Goal: Navigation & Orientation: Find specific page/section

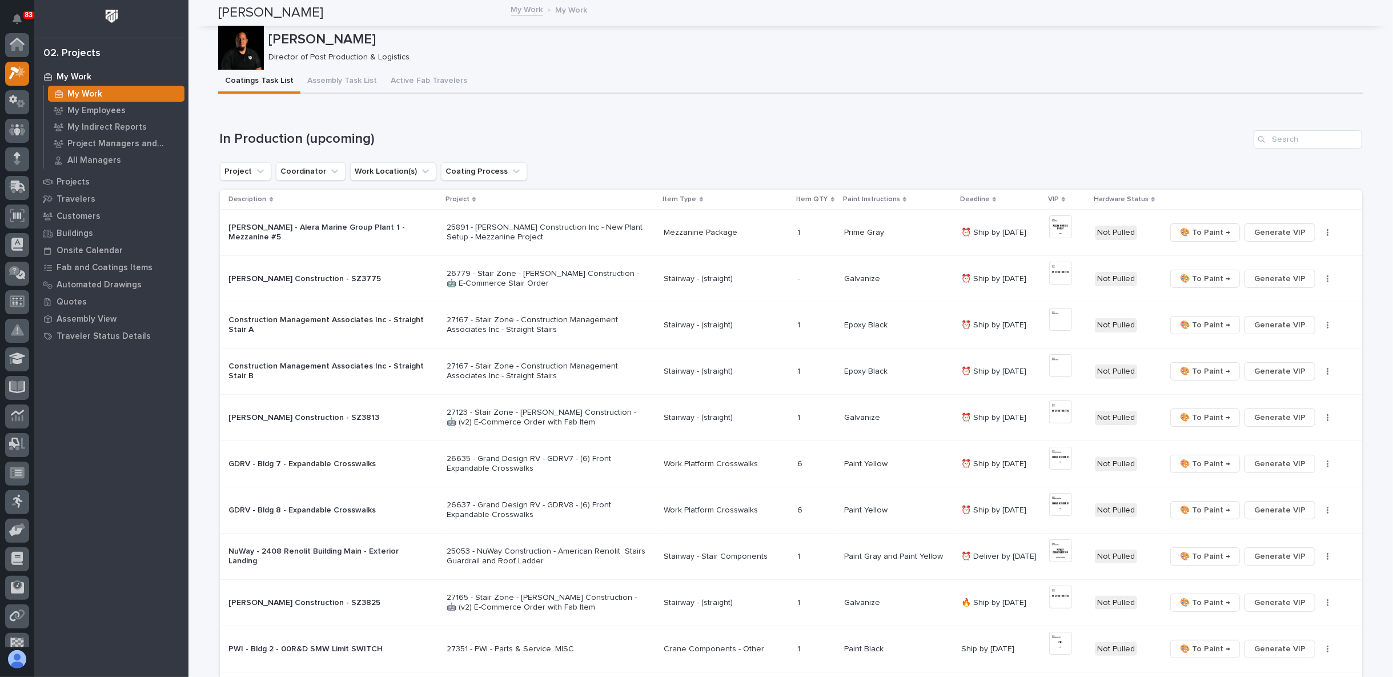
scroll to position [31, 0]
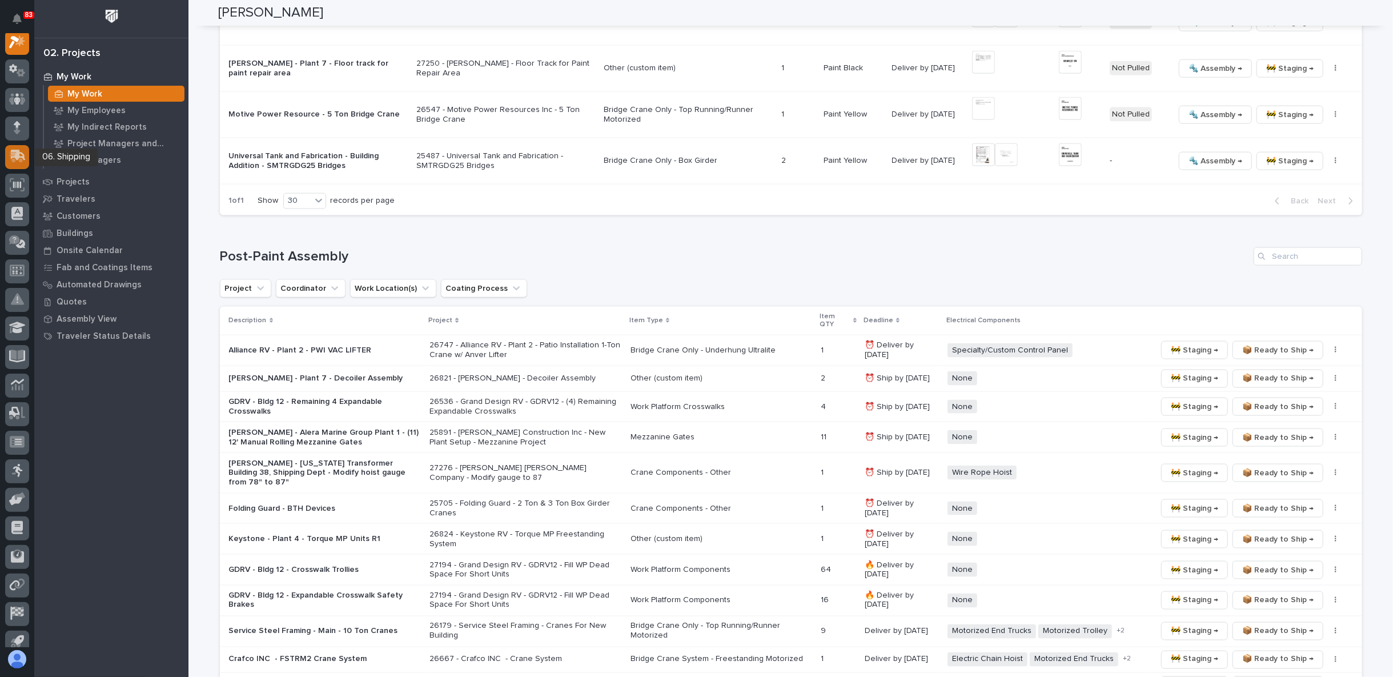
click at [20, 157] on icon at bounding box center [18, 155] width 15 height 11
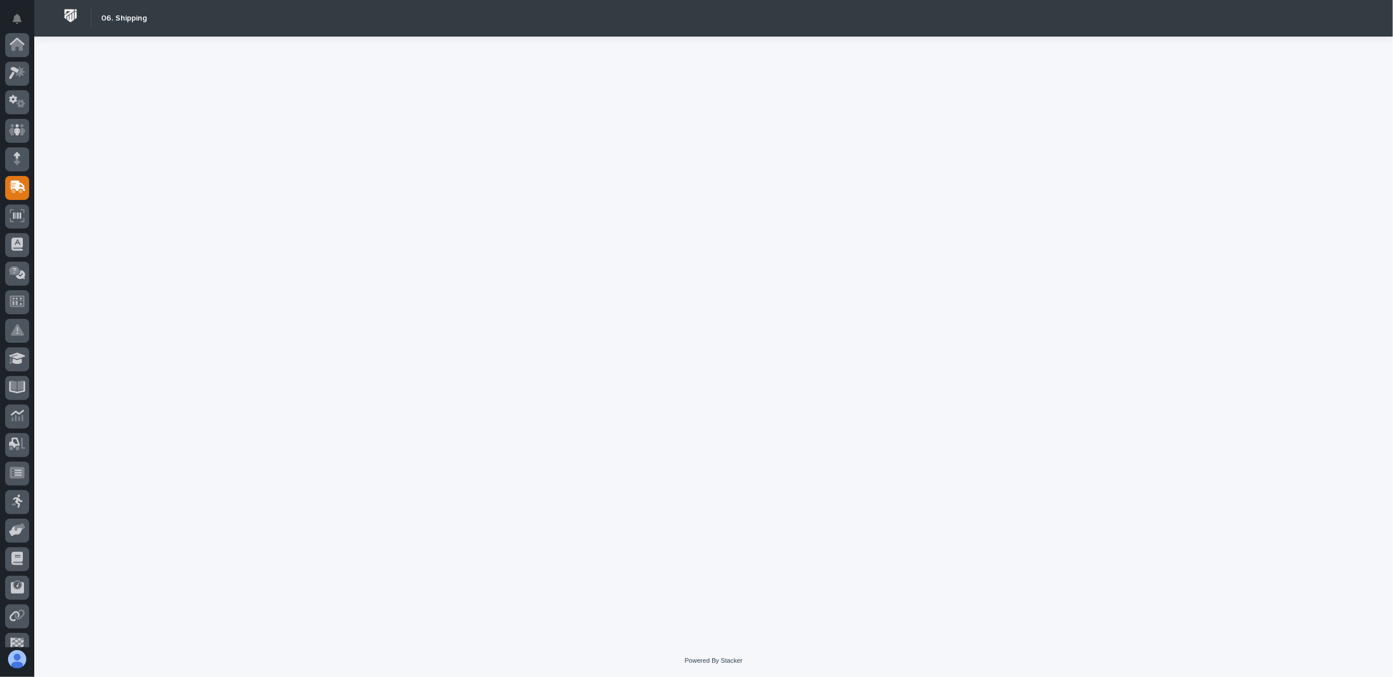
scroll to position [99, 0]
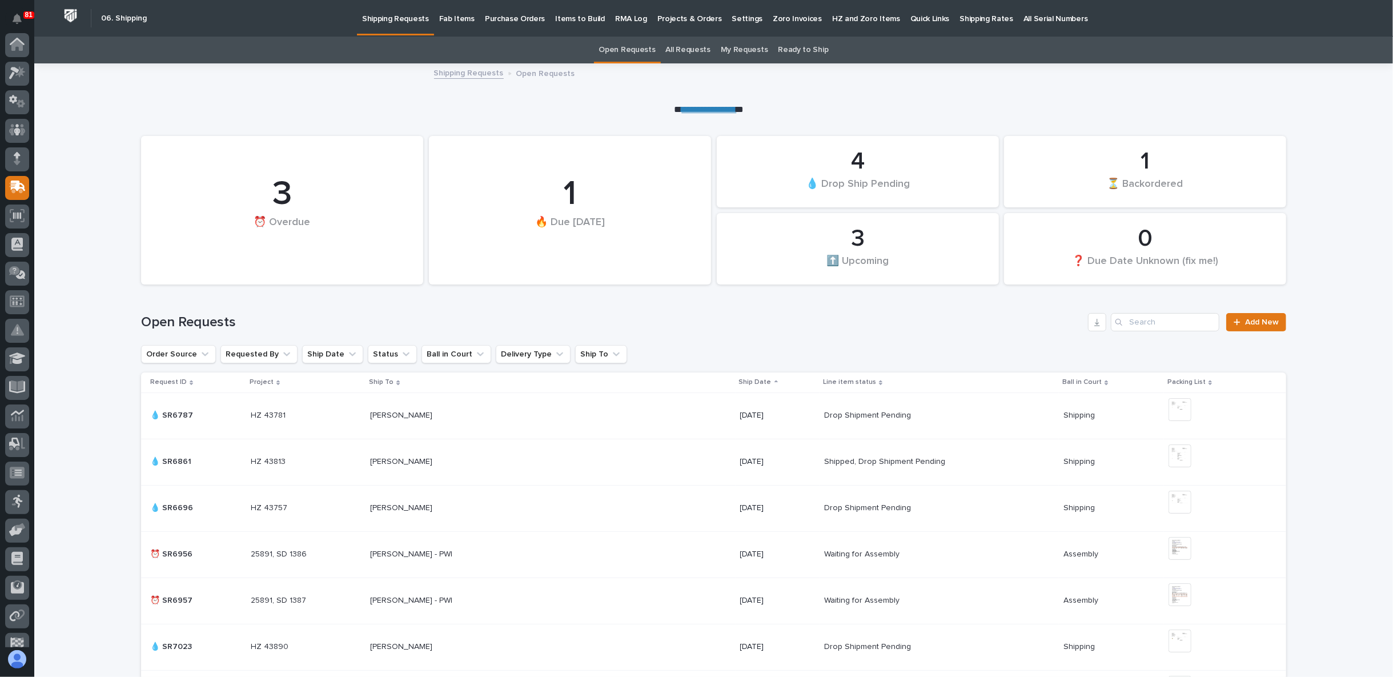
click at [448, 24] on link "Fab Items" at bounding box center [457, 17] width 46 height 35
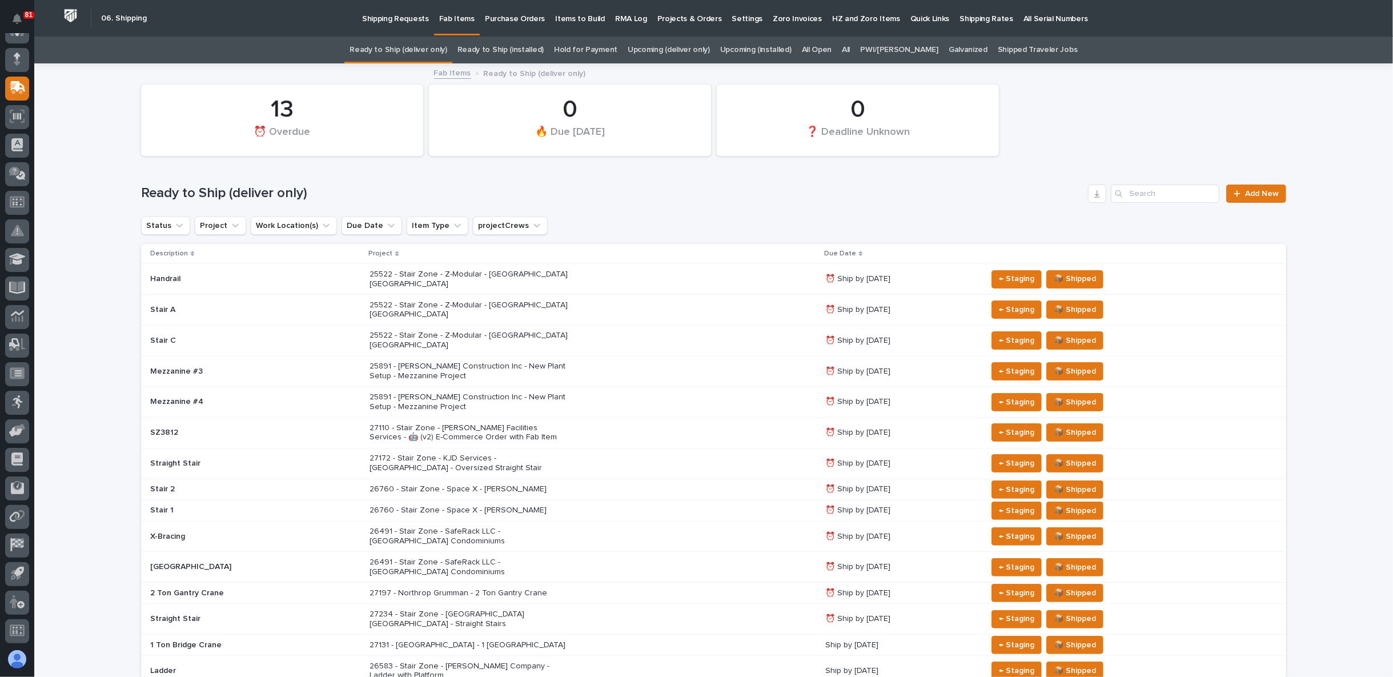
click at [657, 45] on link "Upcoming (deliver only)" at bounding box center [669, 50] width 82 height 27
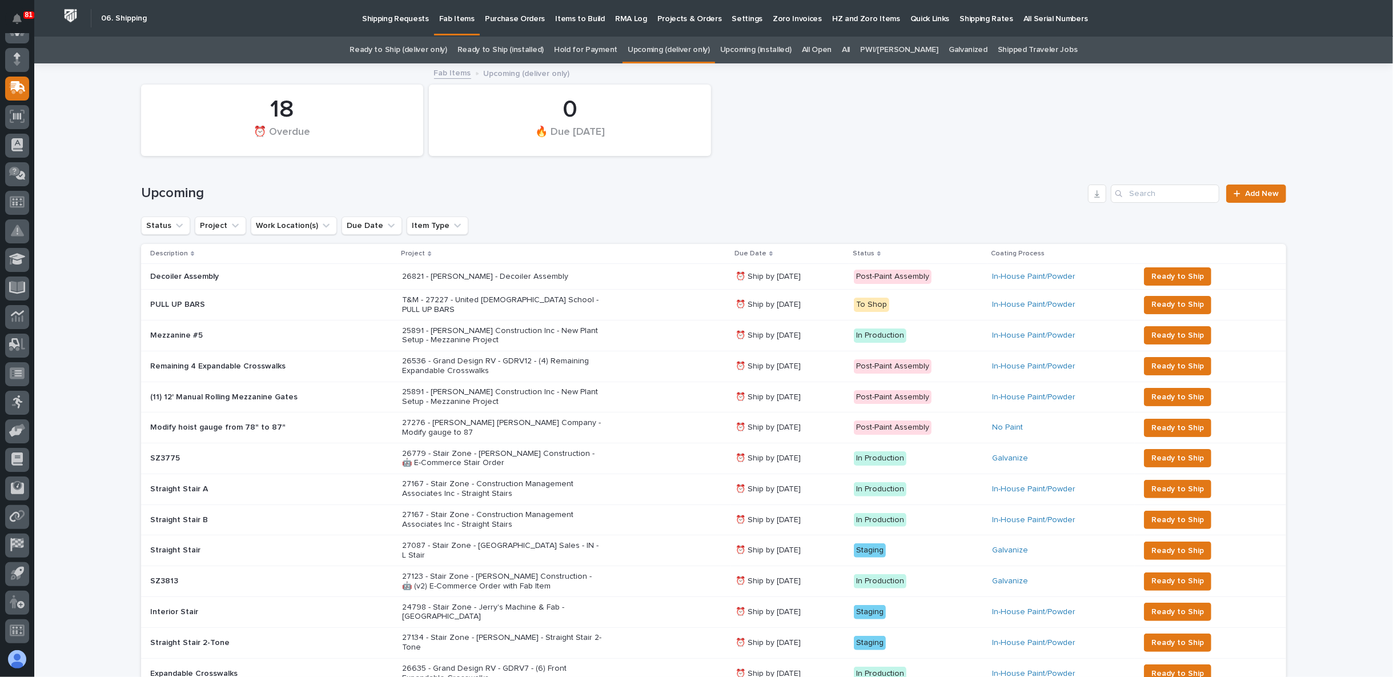
click at [745, 53] on link "Upcoming (installed)" at bounding box center [755, 50] width 71 height 27
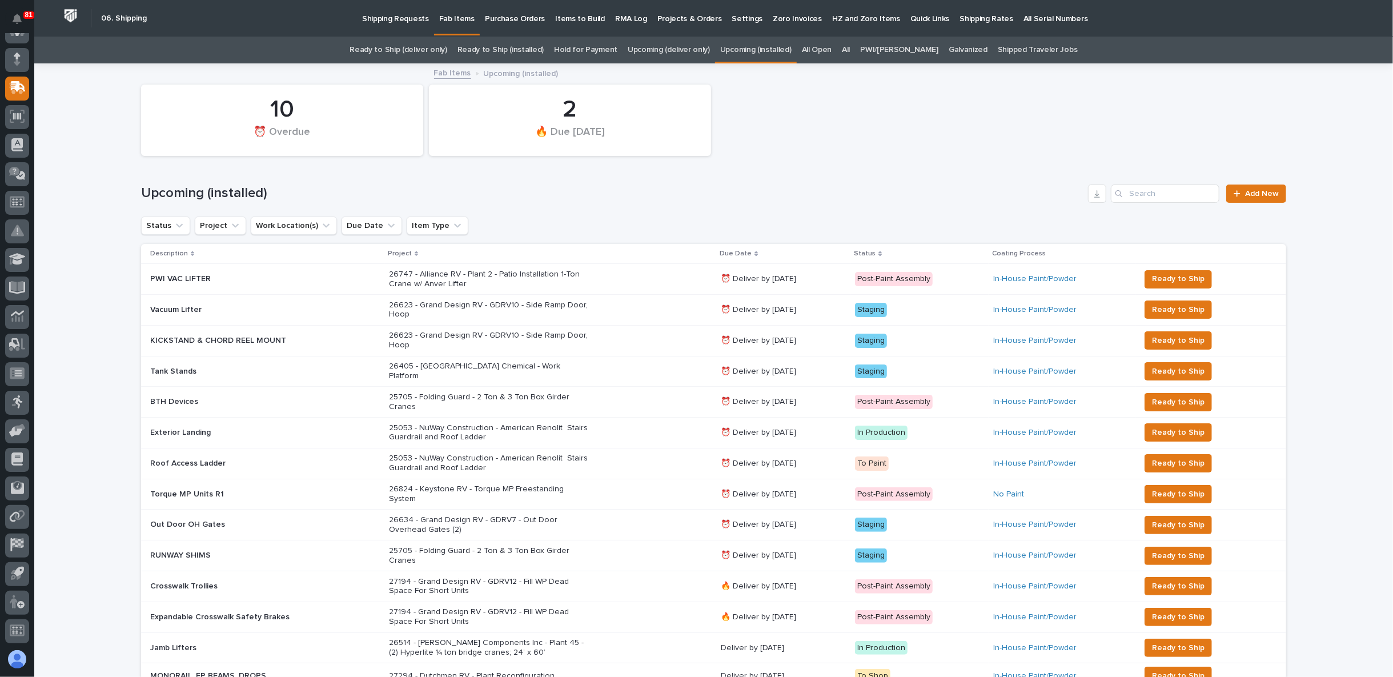
click at [406, 18] on p "Shipping Requests" at bounding box center [395, 12] width 67 height 24
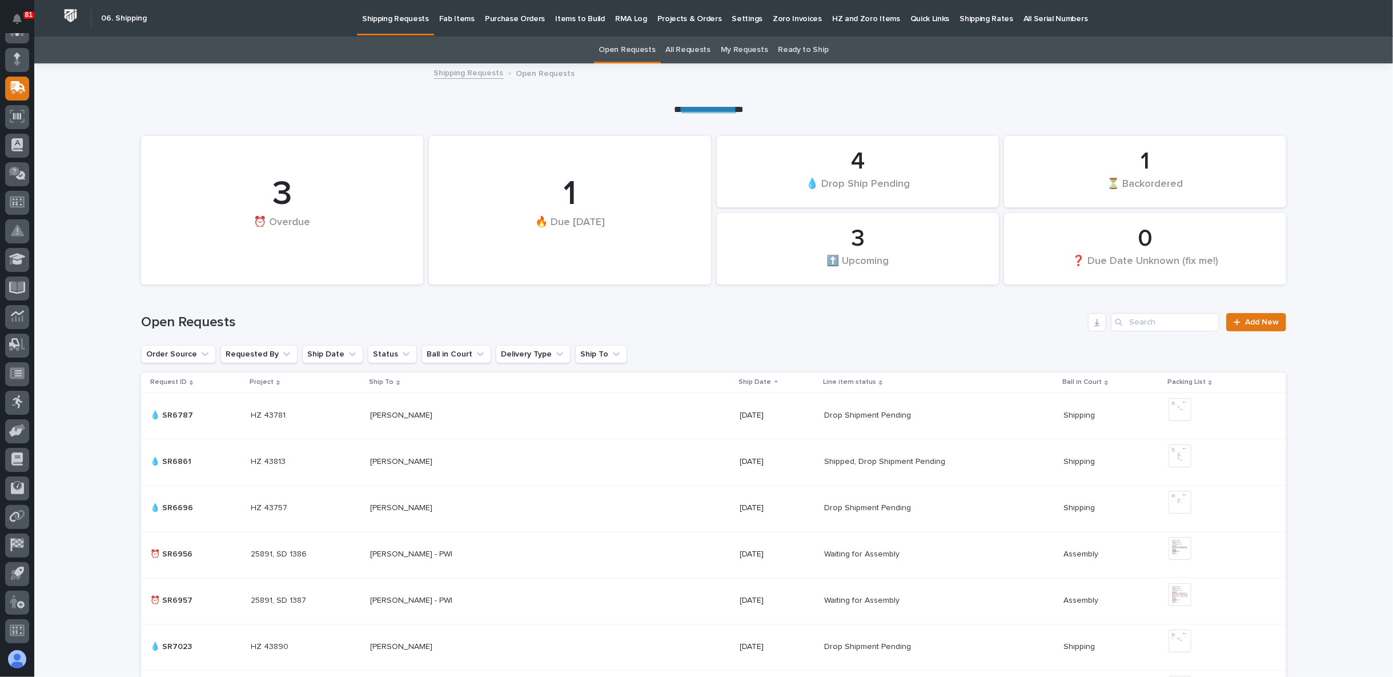
click at [447, 18] on p "Fab Items" at bounding box center [456, 12] width 35 height 24
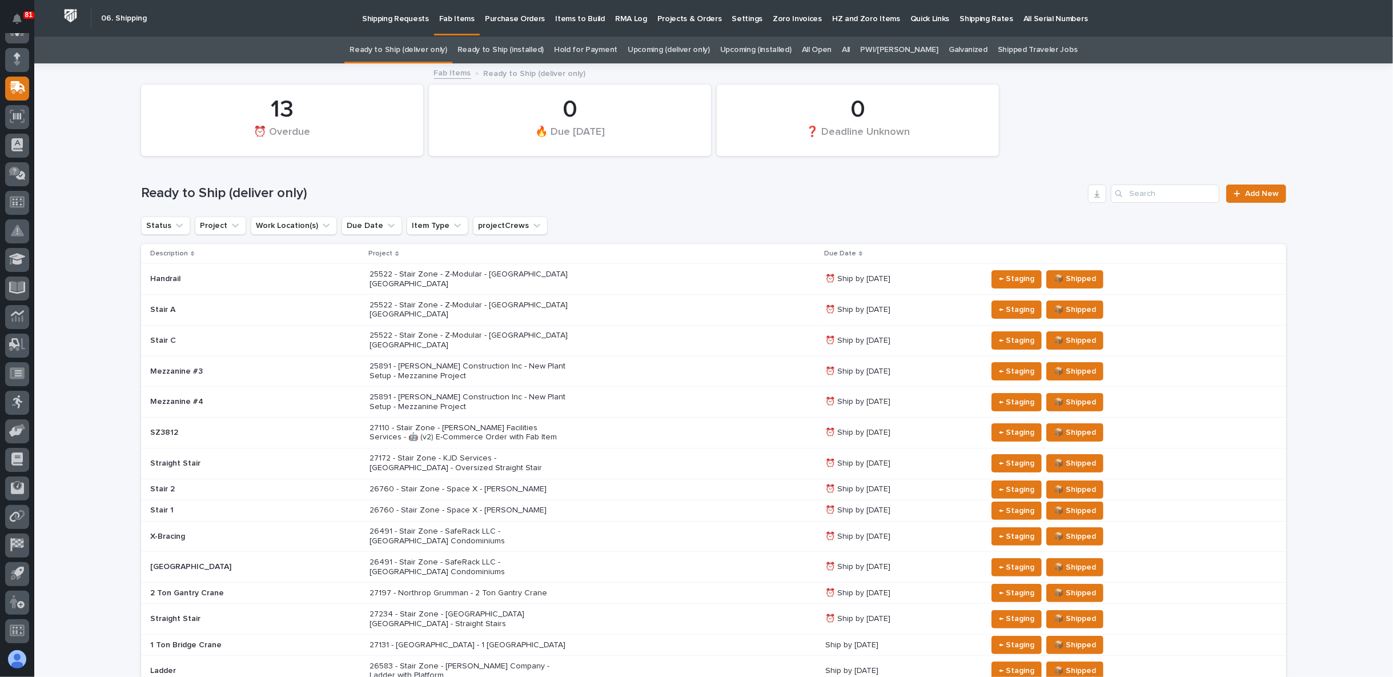
click at [668, 46] on link "Upcoming (deliver only)" at bounding box center [669, 50] width 82 height 27
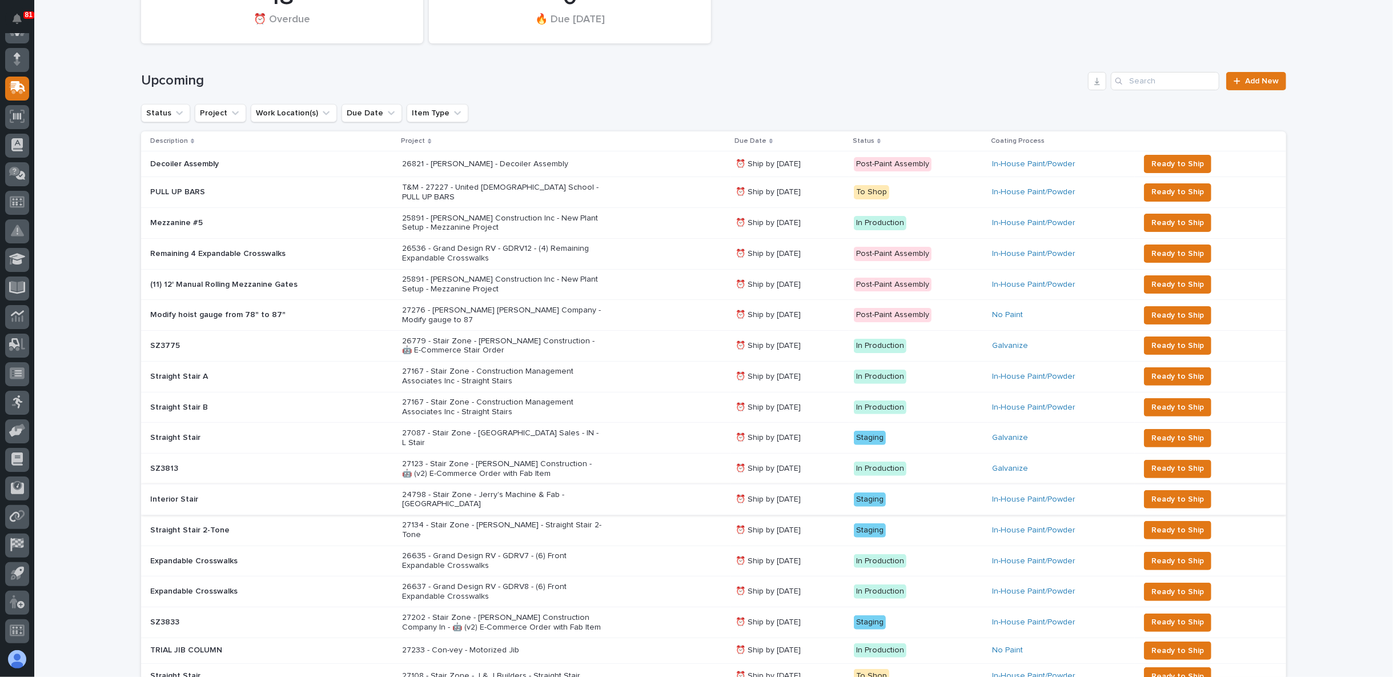
scroll to position [127, 0]
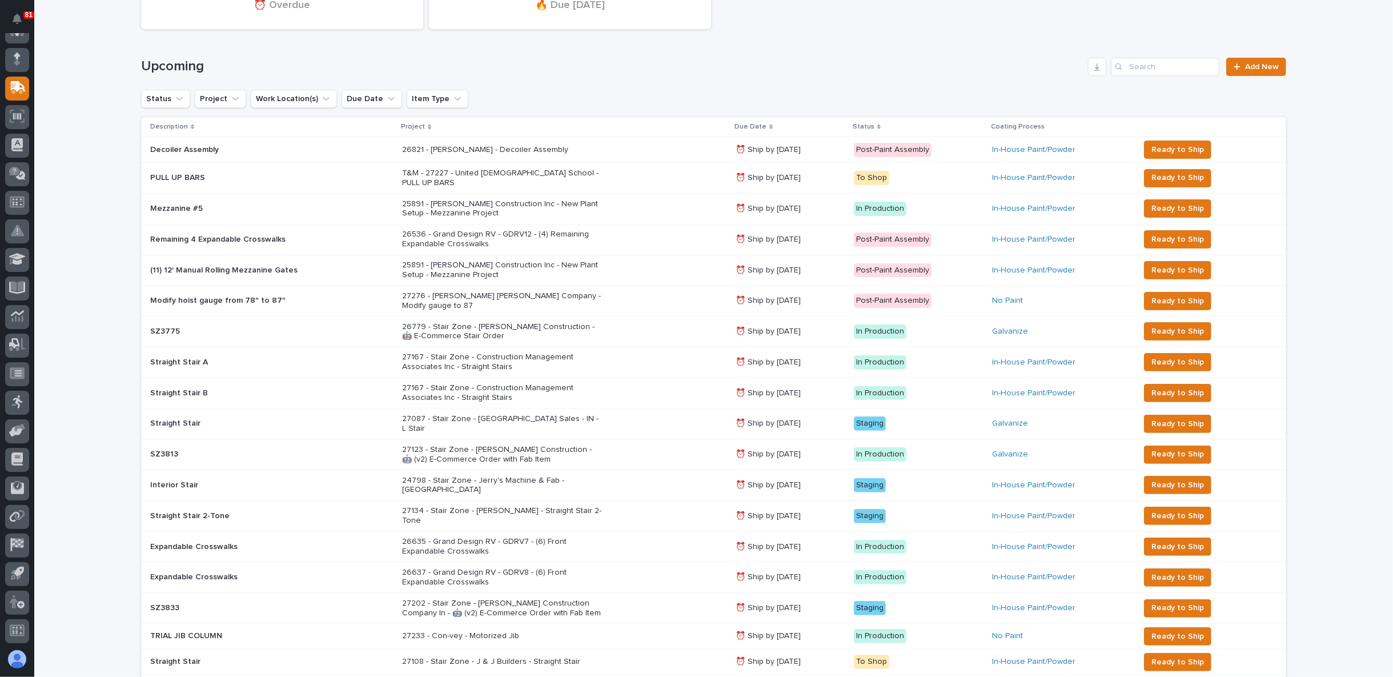
click at [83, 415] on div "Loading... Saving… Loading... Saving… 18 ⏰ Overdue 0 🔥 Due [DATE] Upcoming Add …" at bounding box center [713, 537] width 1359 height 1198
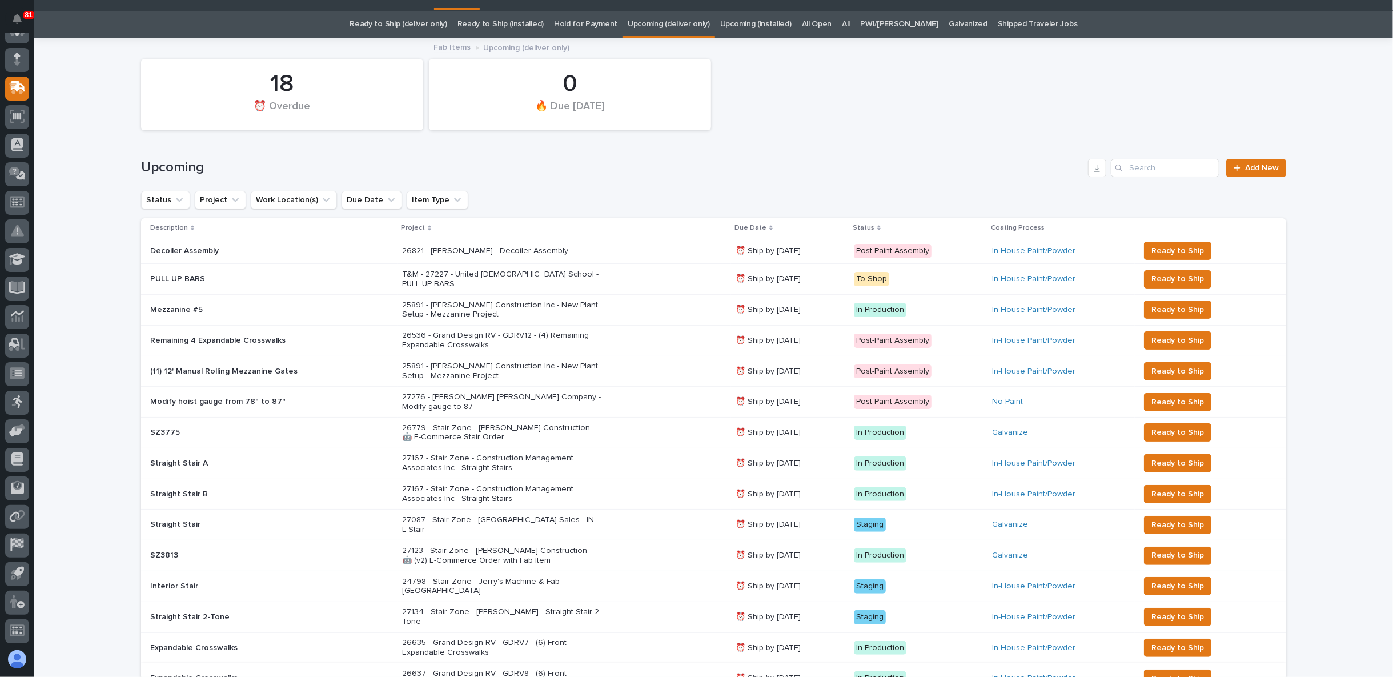
scroll to position [0, 0]
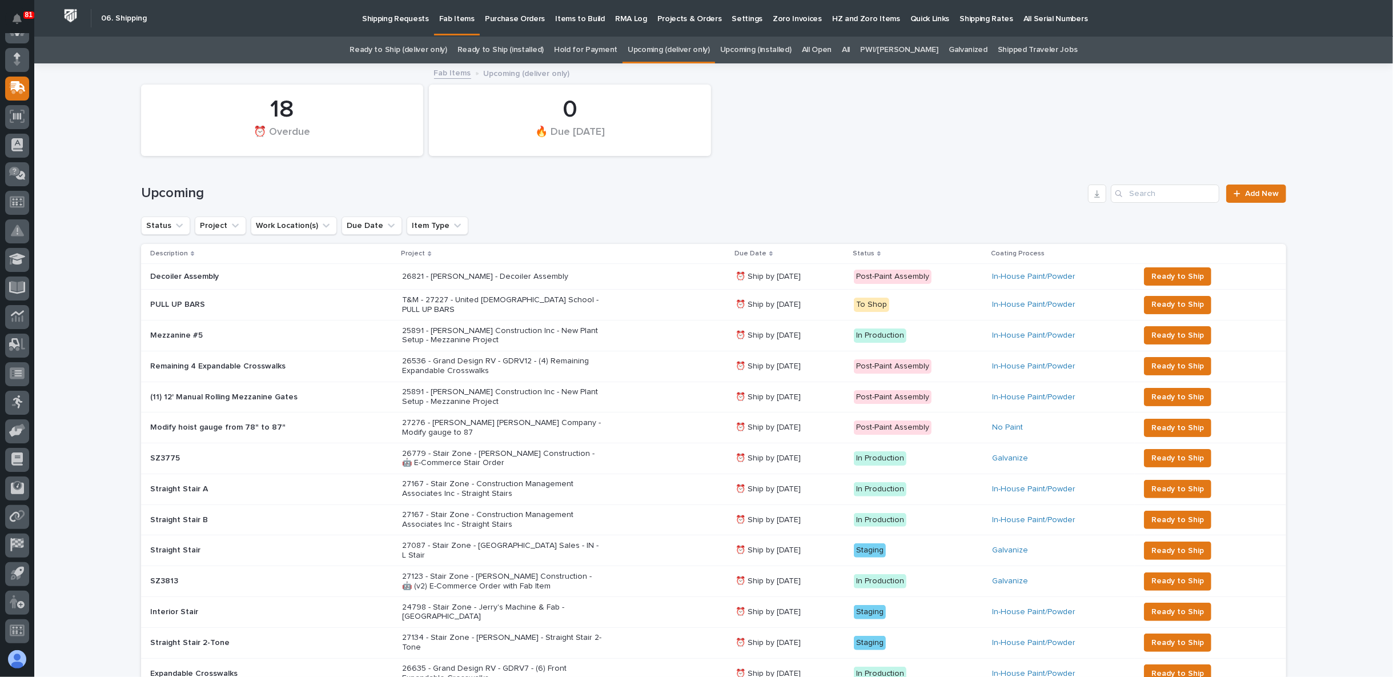
click at [791, 159] on div "18 ⏰ Overdue 0 🔥 Due [DATE]" at bounding box center [713, 120] width 1157 height 83
click at [539, 50] on link "Ready to Ship (installed)" at bounding box center [501, 50] width 86 height 27
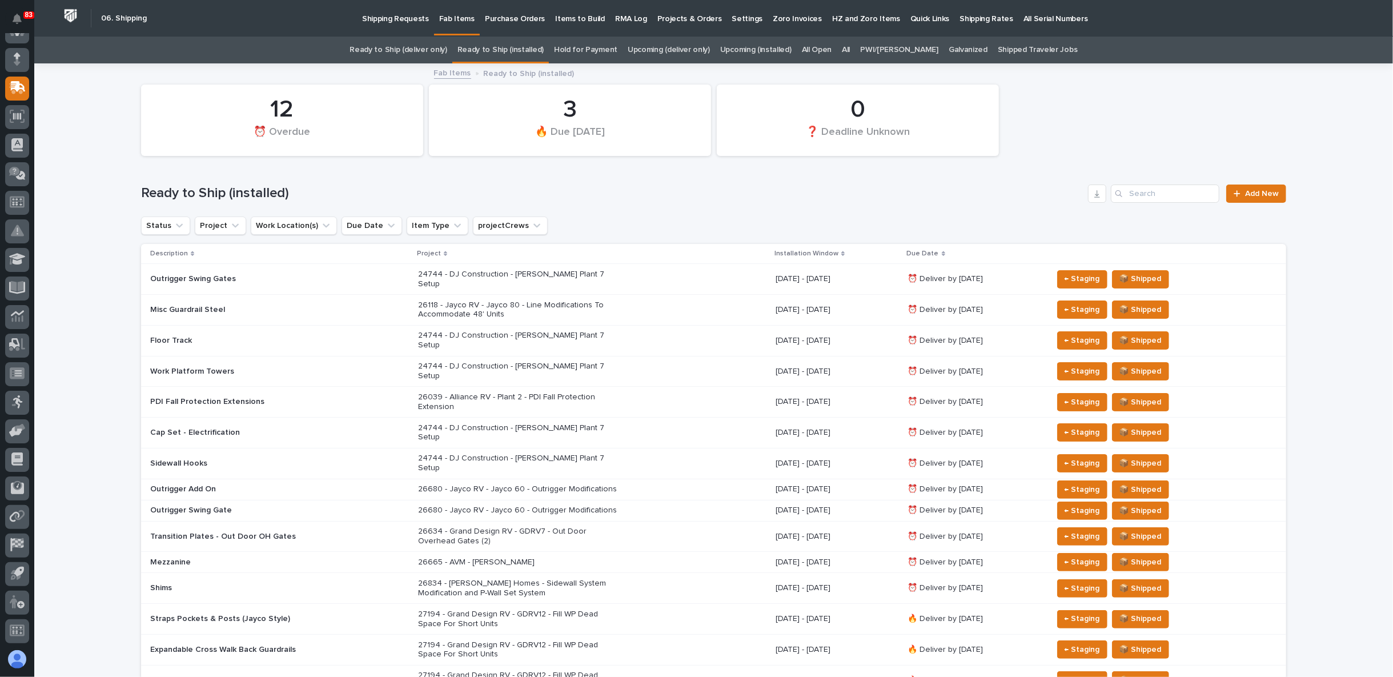
click at [660, 46] on link "Upcoming (deliver only)" at bounding box center [669, 50] width 82 height 27
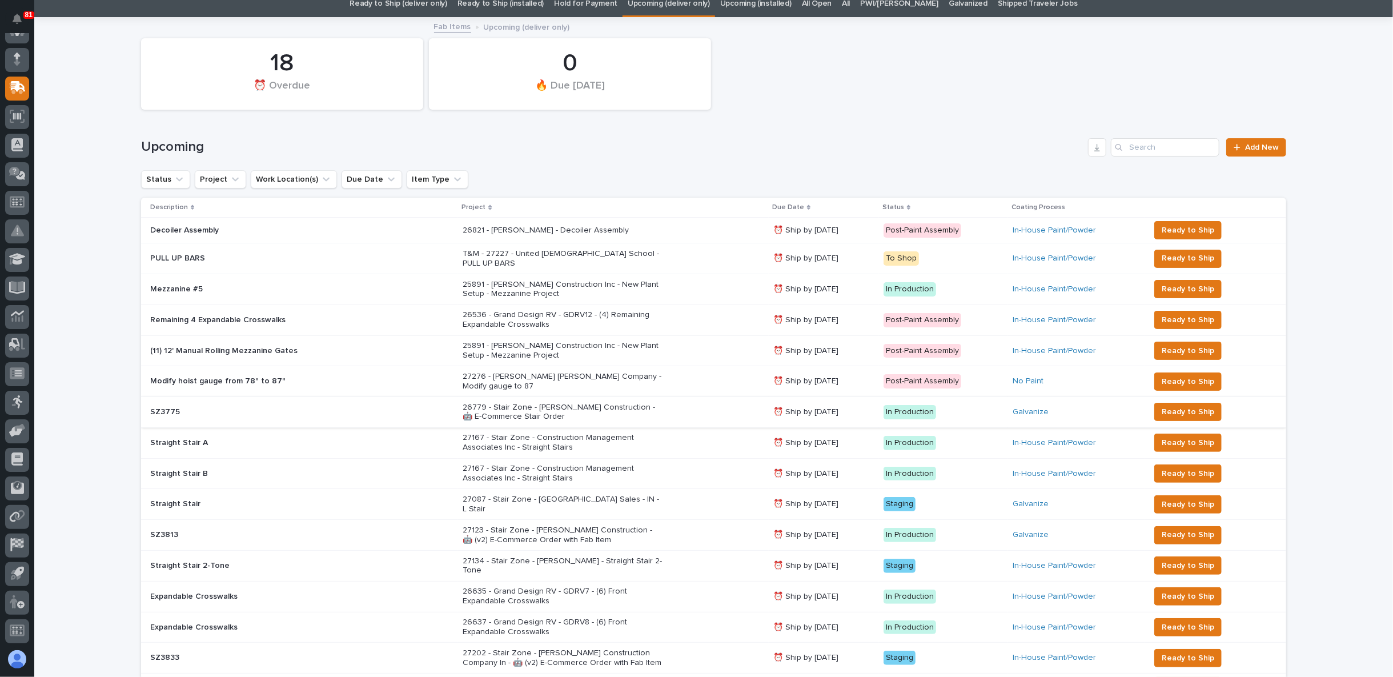
scroll to position [63, 0]
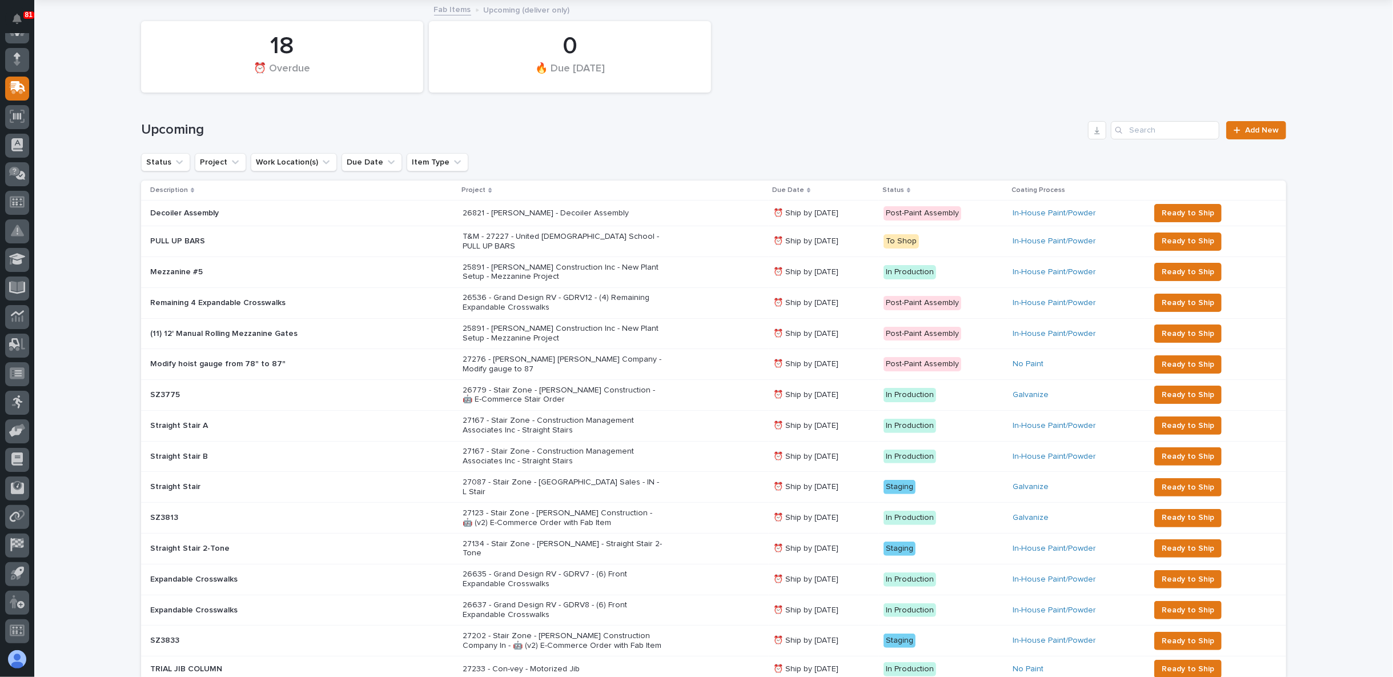
click at [332, 236] on p at bounding box center [250, 241] width 200 height 10
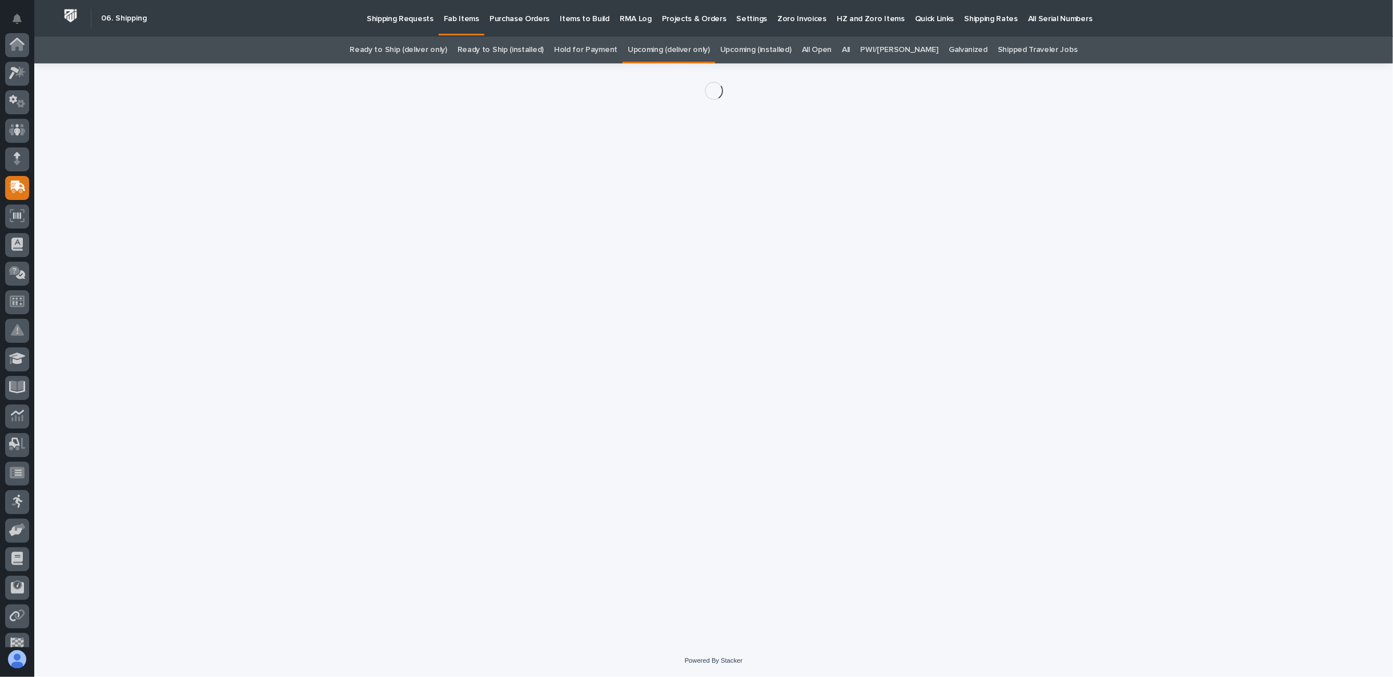
scroll to position [99, 0]
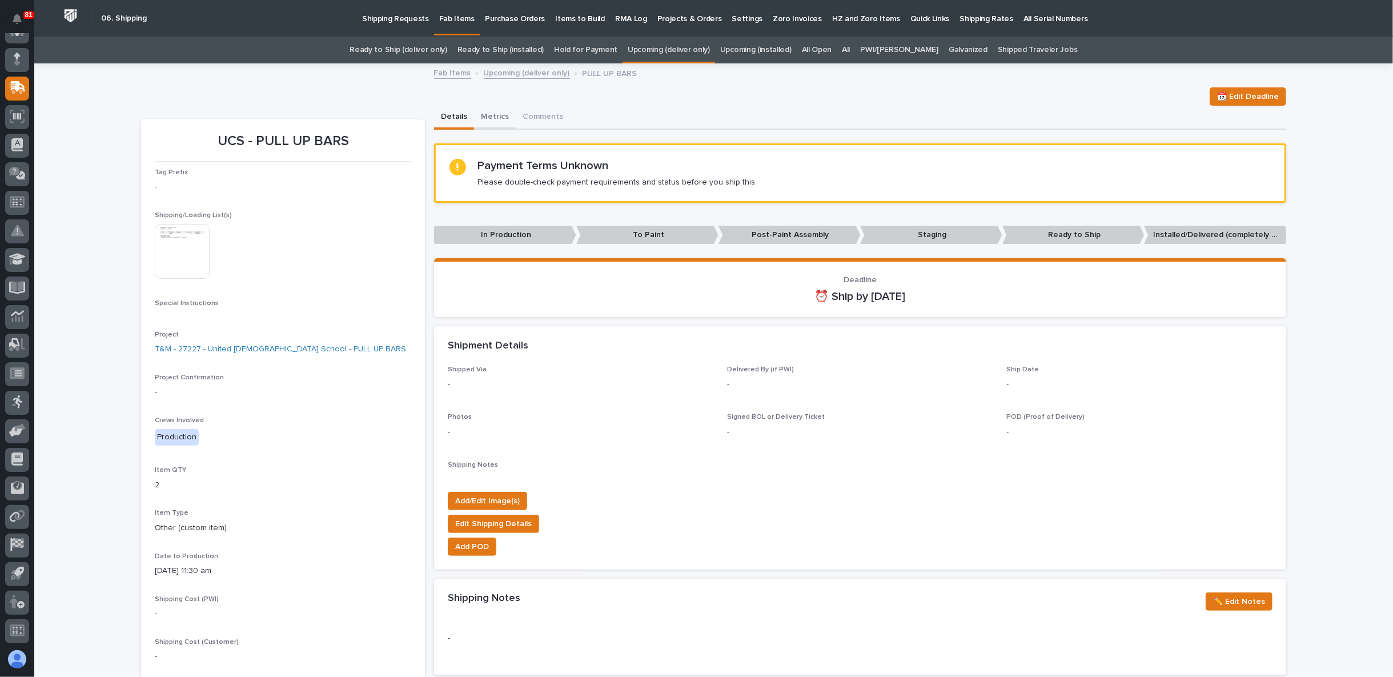
click at [487, 113] on button "Metrics" at bounding box center [495, 118] width 42 height 24
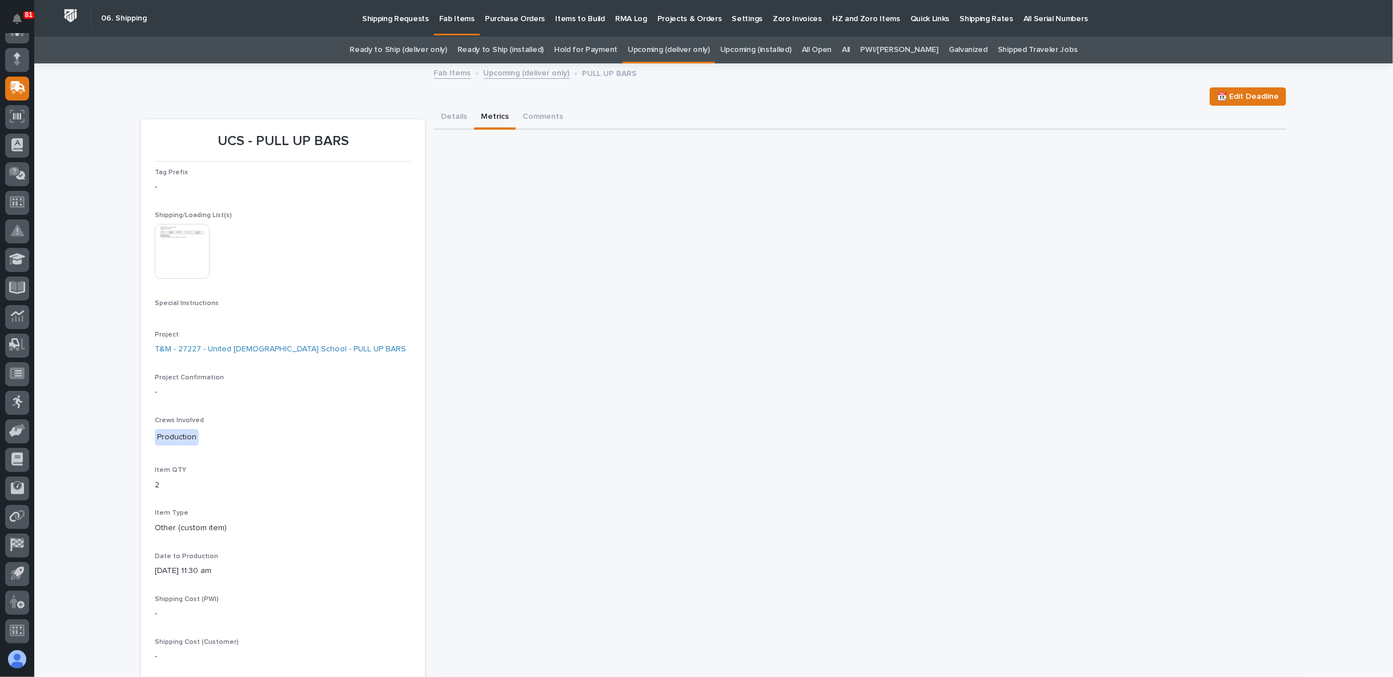
click at [526, 73] on link "Upcoming (deliver only)" at bounding box center [527, 72] width 86 height 13
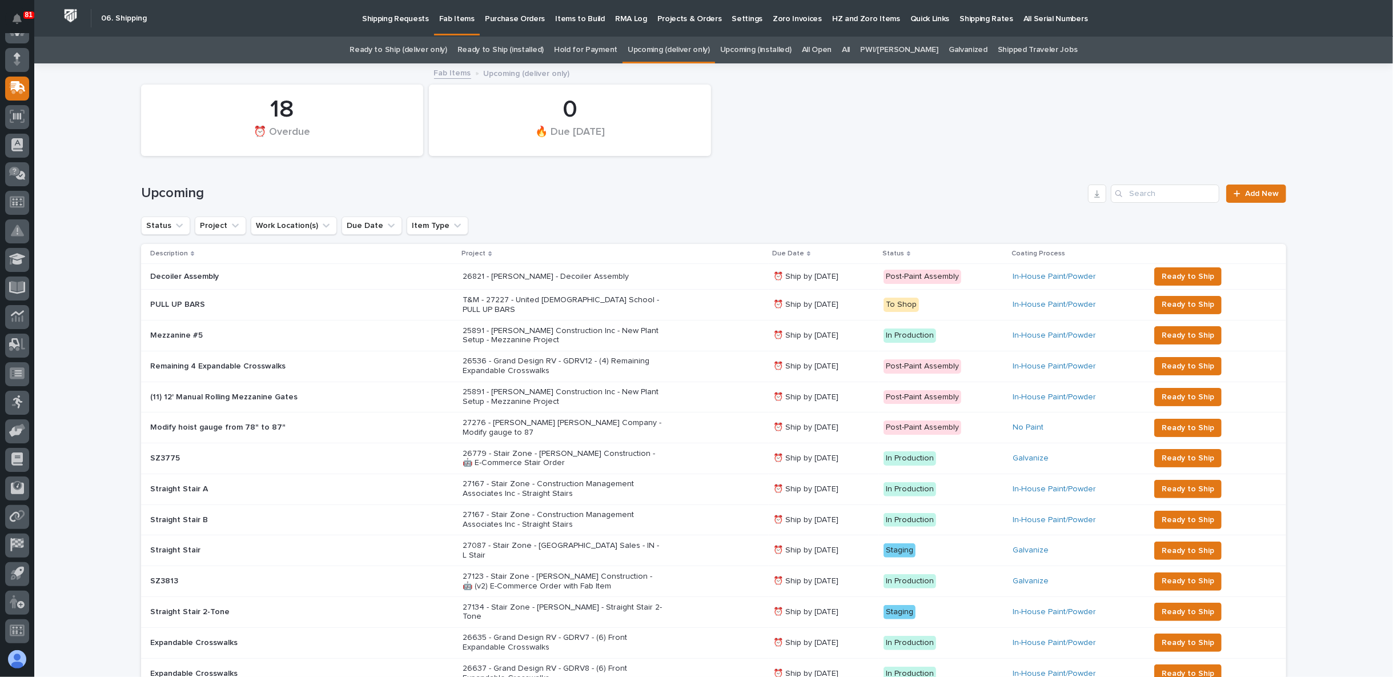
click at [121, 291] on div "Loading... Saving… Loading... Saving… 18 ⏰ Overdue 0 🔥 Due [DATE] Upcoming Add …" at bounding box center [713, 664] width 1359 height 1198
click at [111, 390] on div "Loading... Saving… Loading... Saving… 18 ⏰ Overdue 0 🔥 Due [DATE] Upcoming Add …" at bounding box center [713, 664] width 1359 height 1198
click at [107, 311] on div "Loading... Saving… Loading... Saving… 18 ⏰ Overdue 0 🔥 Due [DATE] Upcoming Add …" at bounding box center [713, 664] width 1359 height 1198
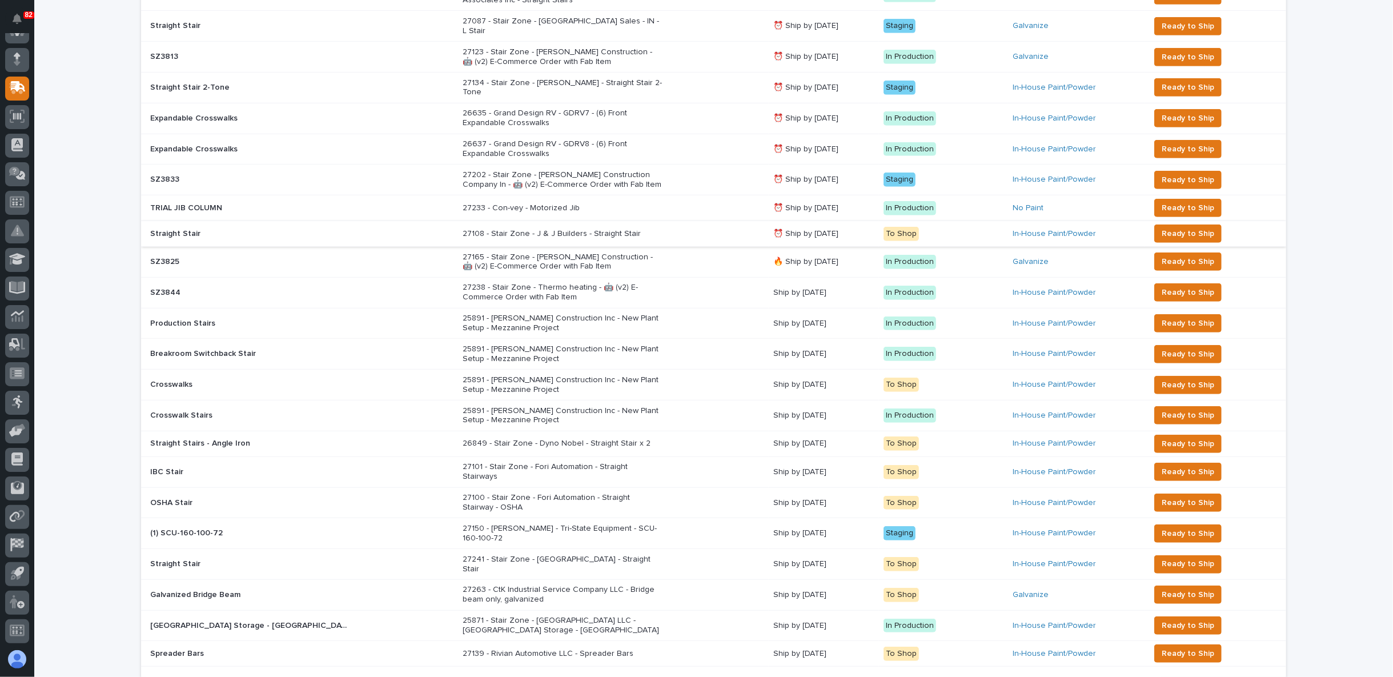
scroll to position [507, 0]
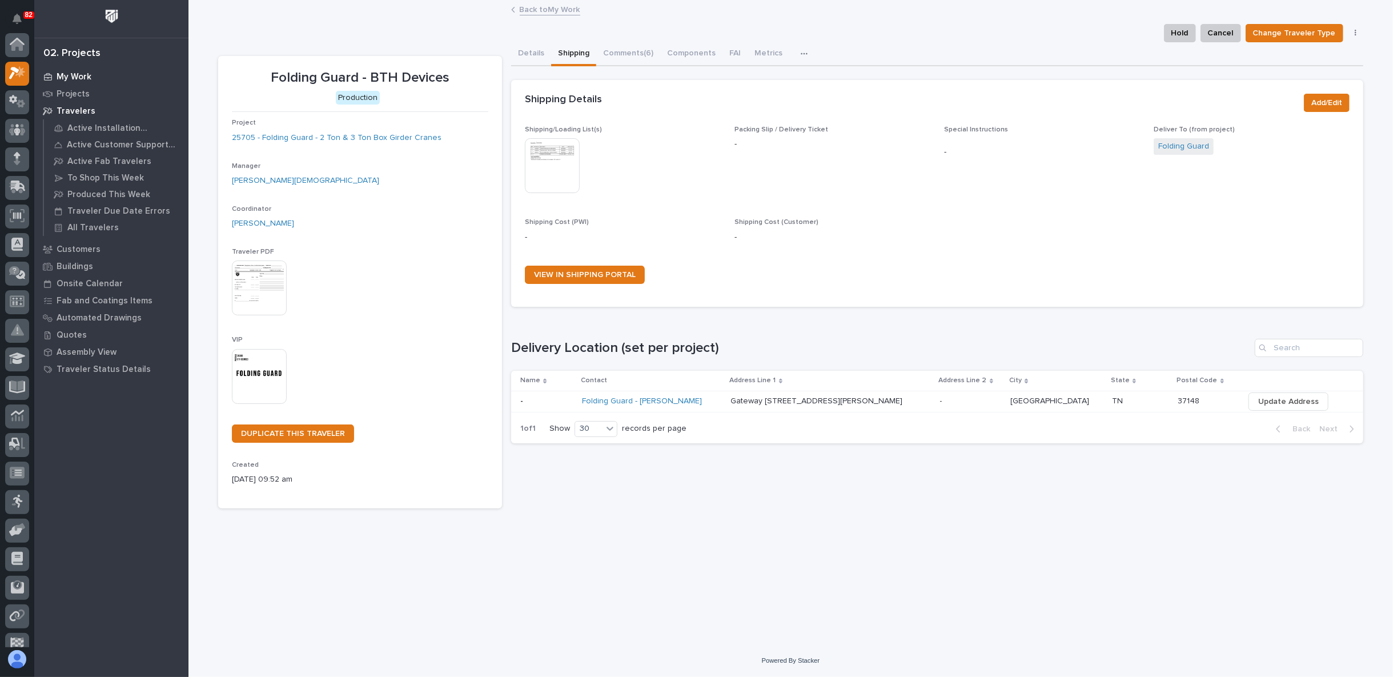
scroll to position [29, 0]
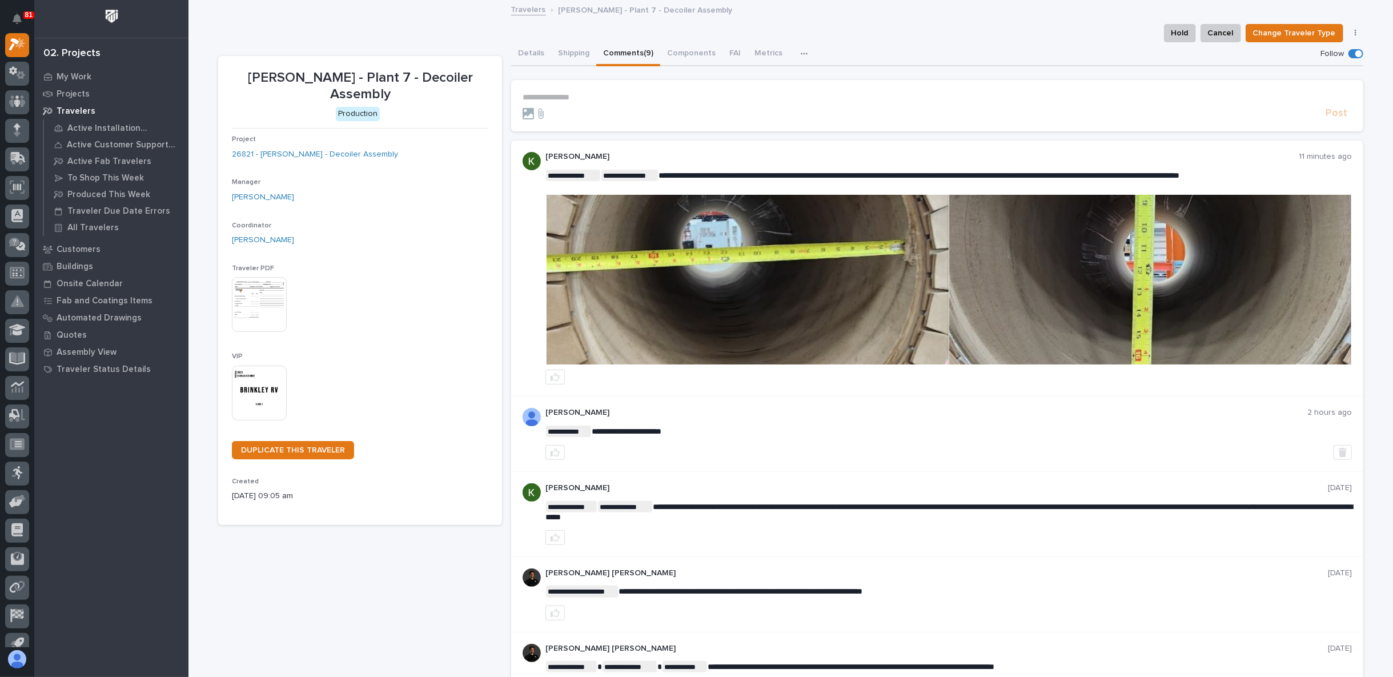
click at [1123, 268] on img at bounding box center [1150, 280] width 402 height 170
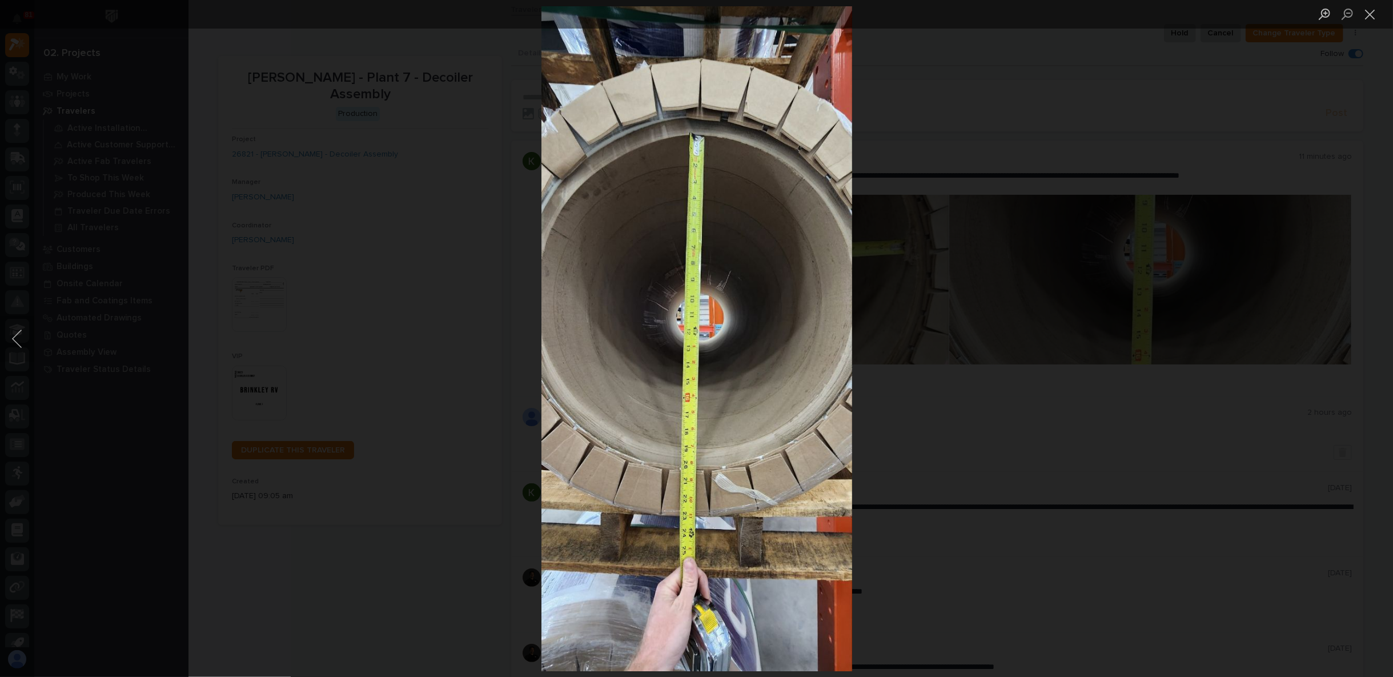
click at [1022, 290] on div "Lightbox" at bounding box center [696, 338] width 1393 height 677
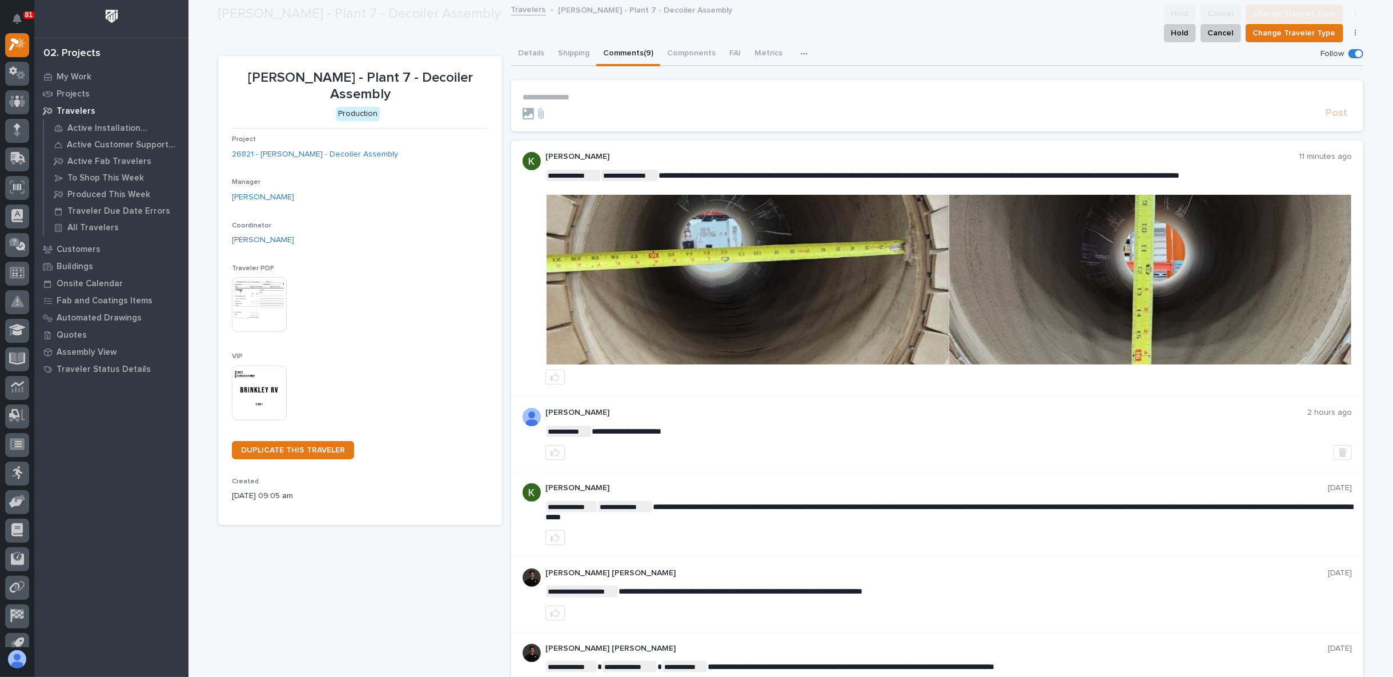
scroll to position [79, 0]
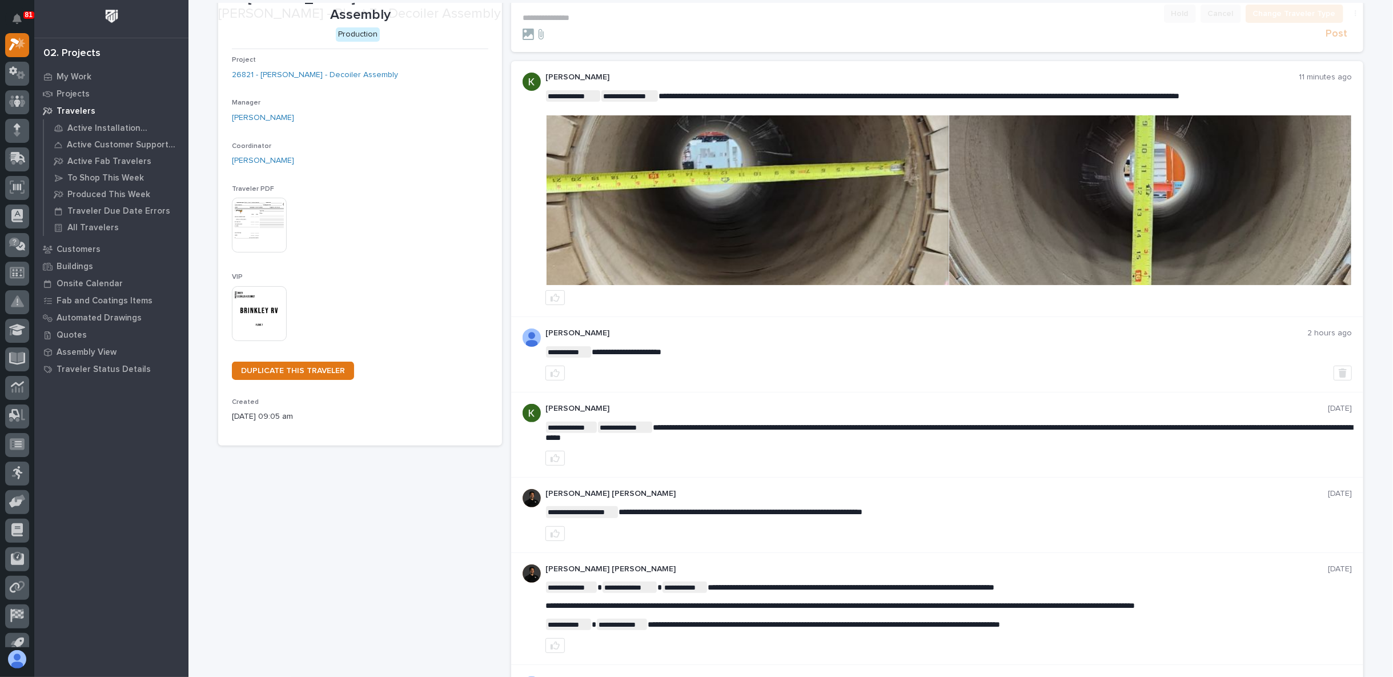
click at [847, 297] on div at bounding box center [949, 297] width 807 height 15
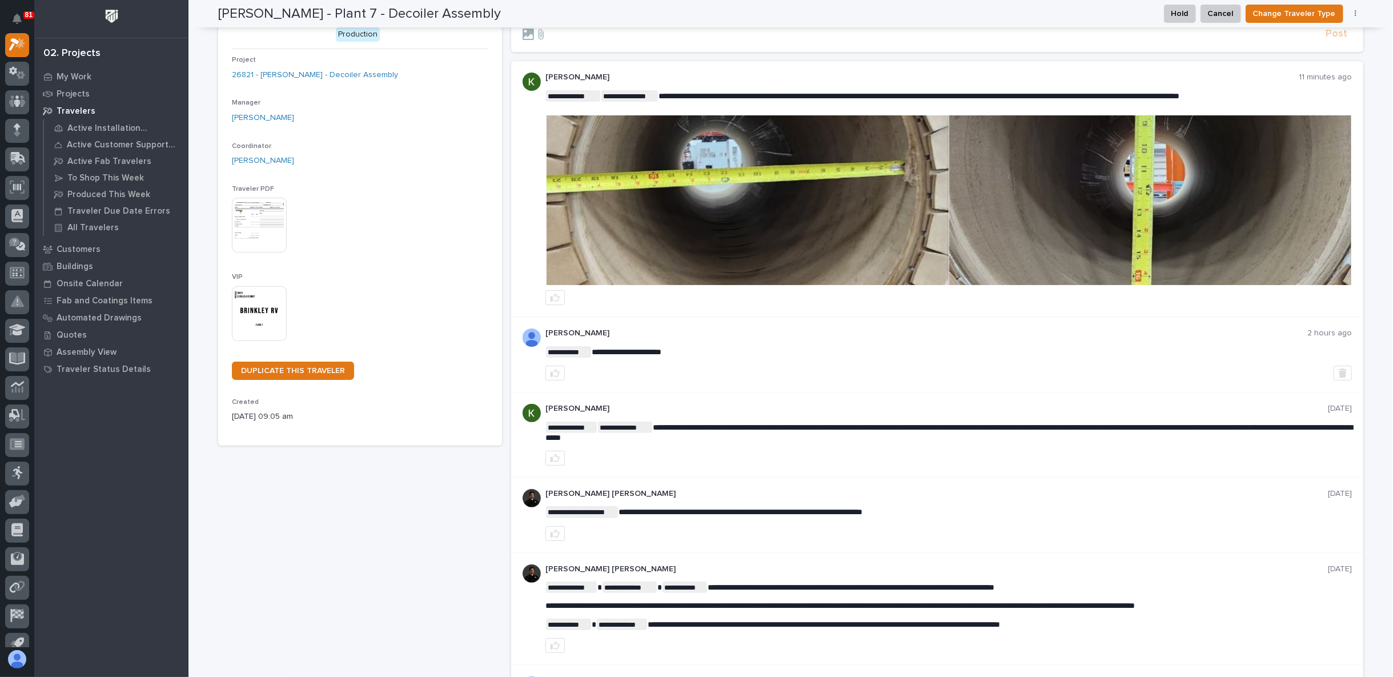
click at [806, 226] on img at bounding box center [748, 200] width 402 height 170
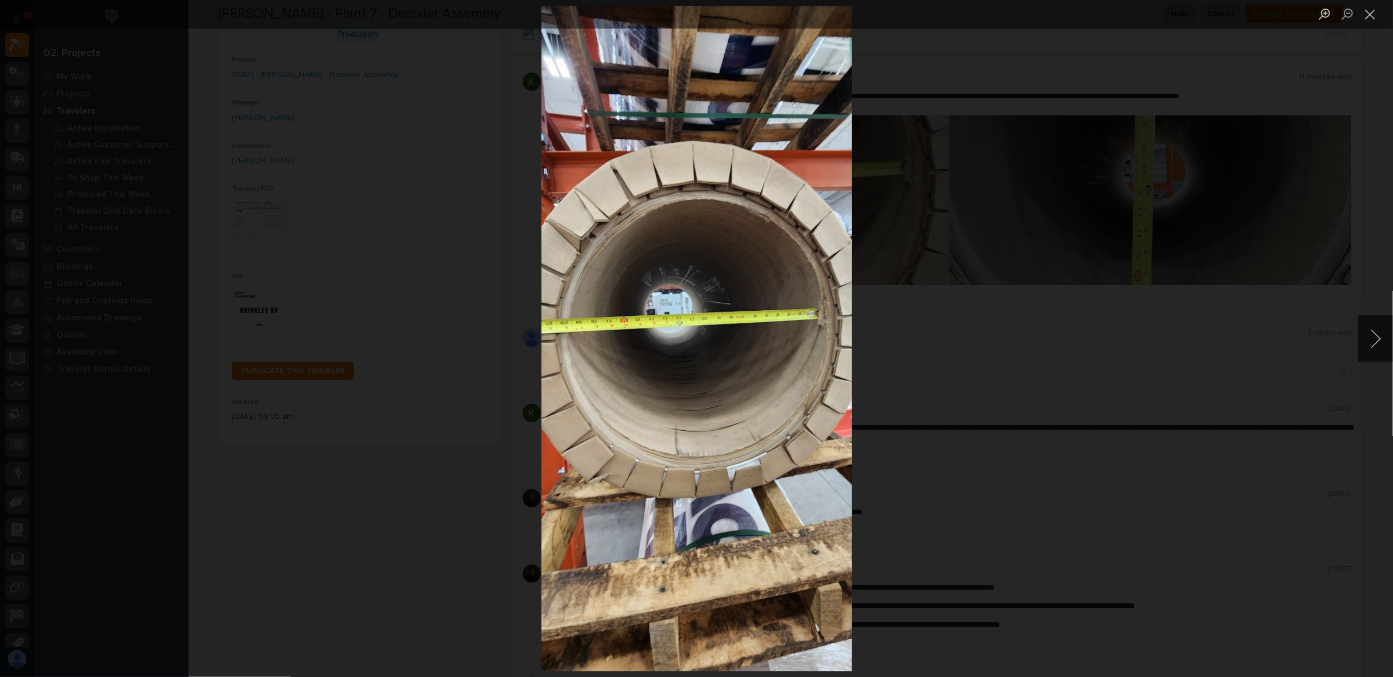
click at [1014, 370] on div "Lightbox" at bounding box center [696, 338] width 1393 height 677
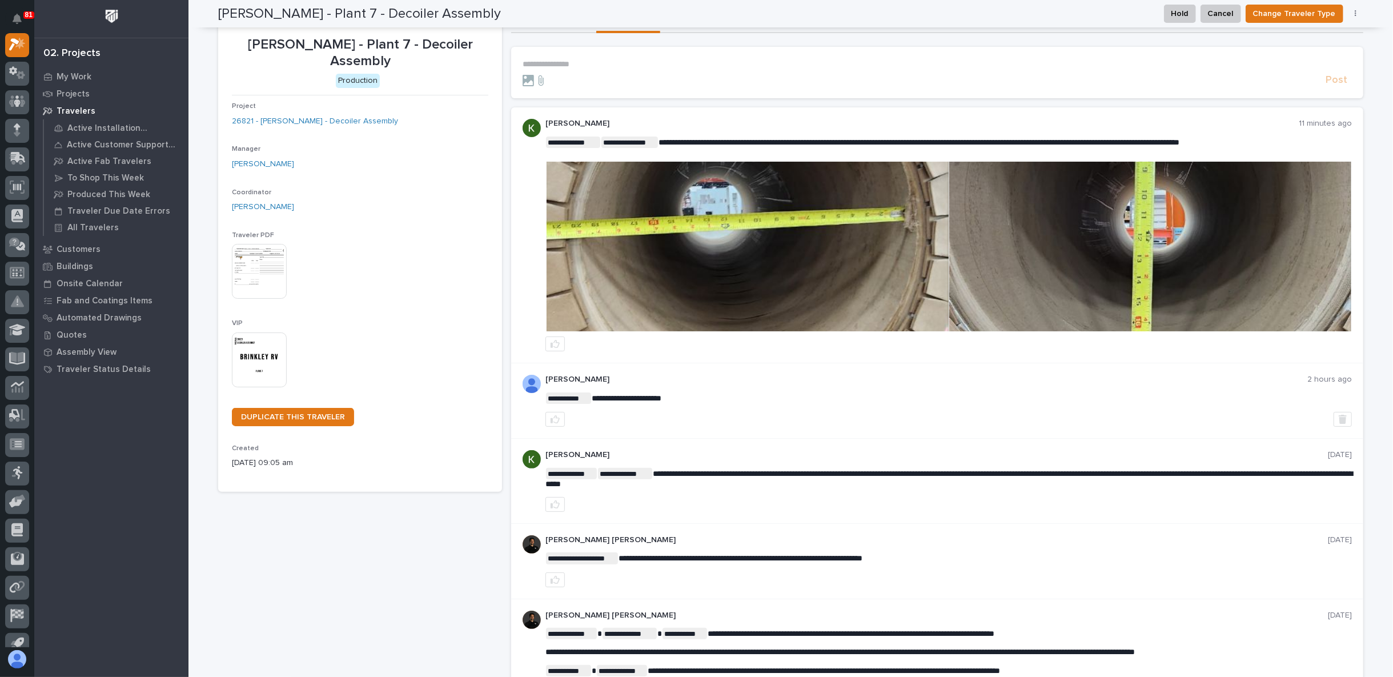
scroll to position [0, 0]
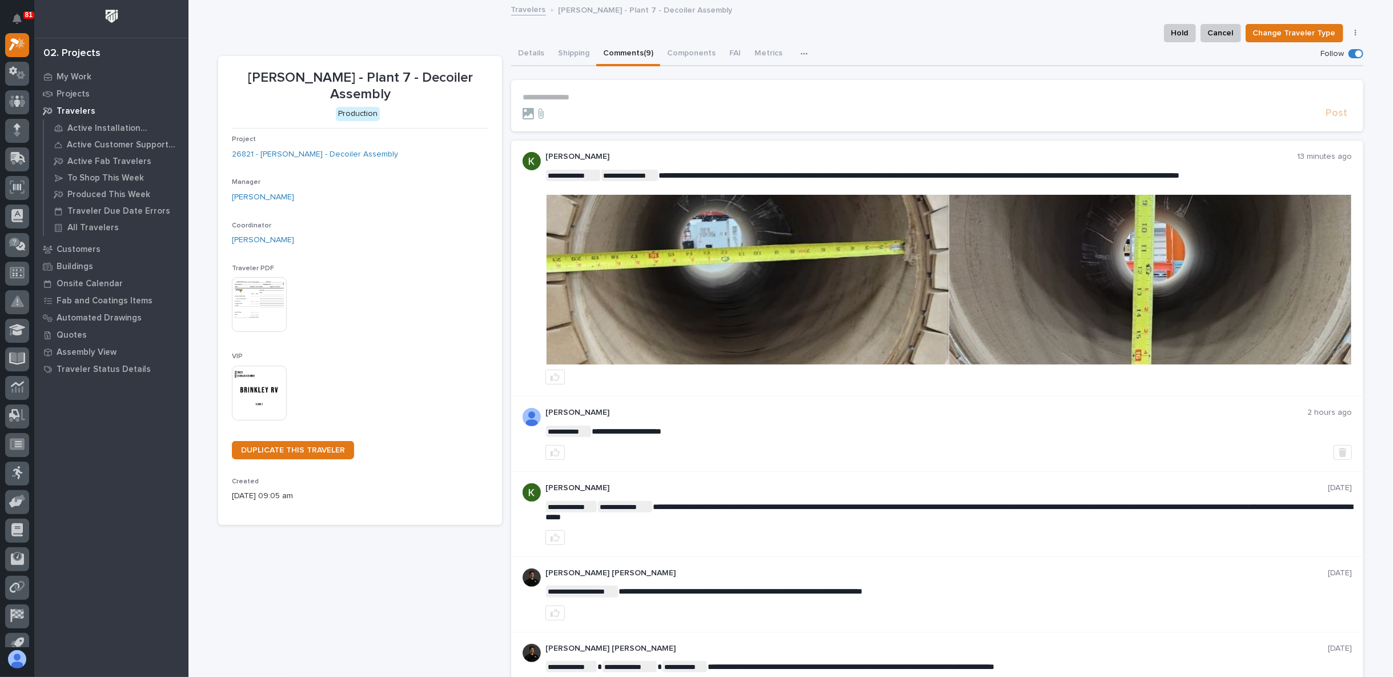
click at [699, 275] on img at bounding box center [748, 280] width 402 height 170
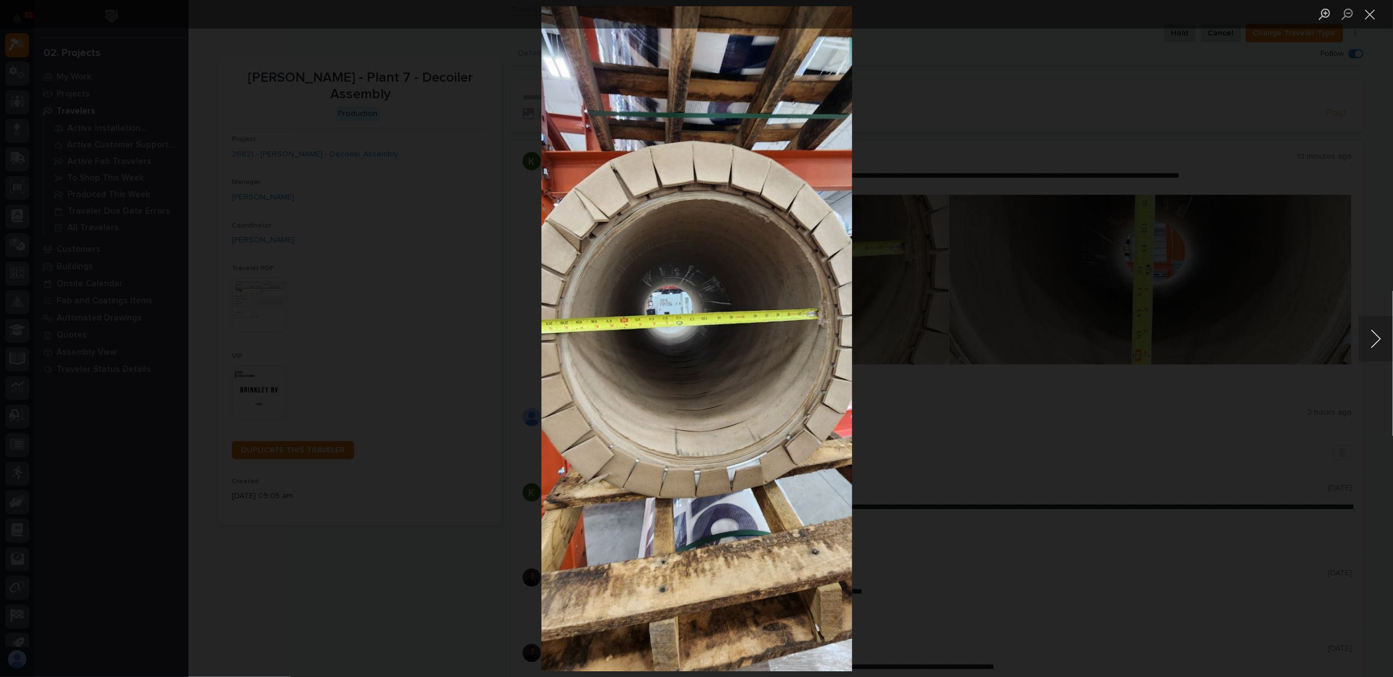
click at [1369, 339] on button "Next image" at bounding box center [1376, 339] width 34 height 46
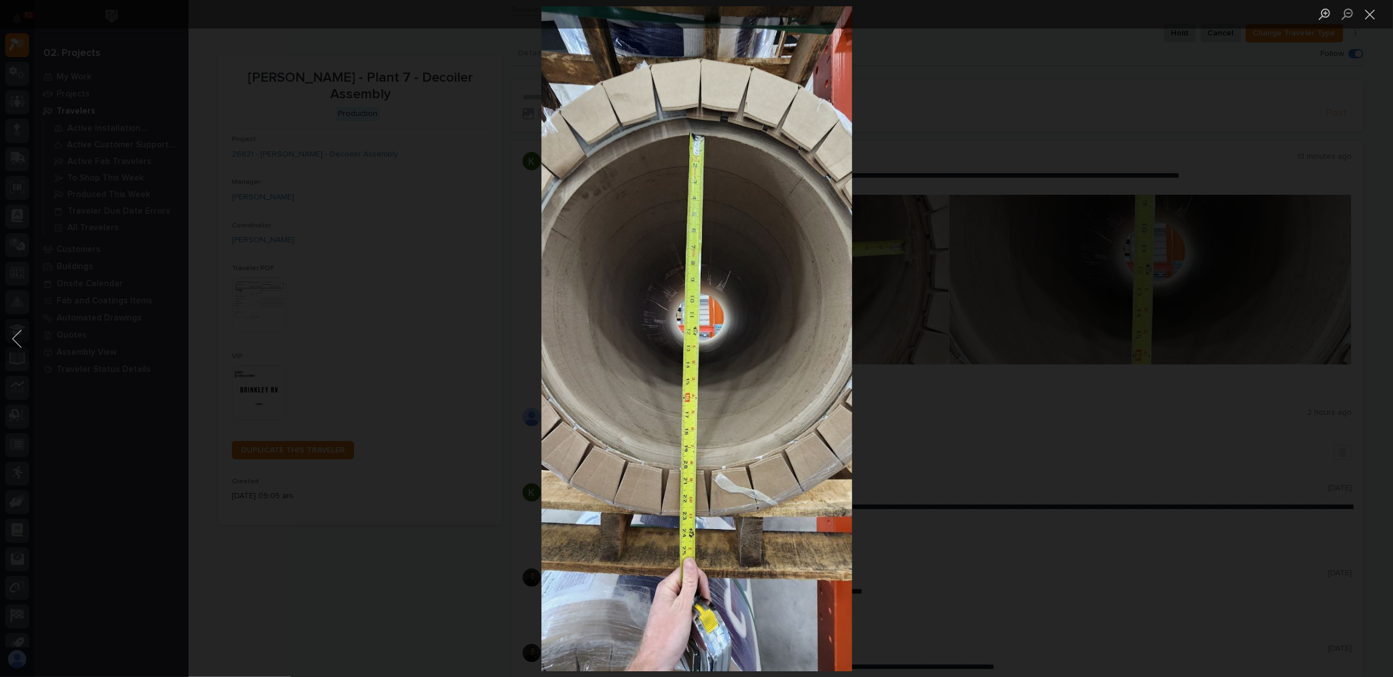
click at [1121, 464] on div "Lightbox" at bounding box center [696, 338] width 1393 height 677
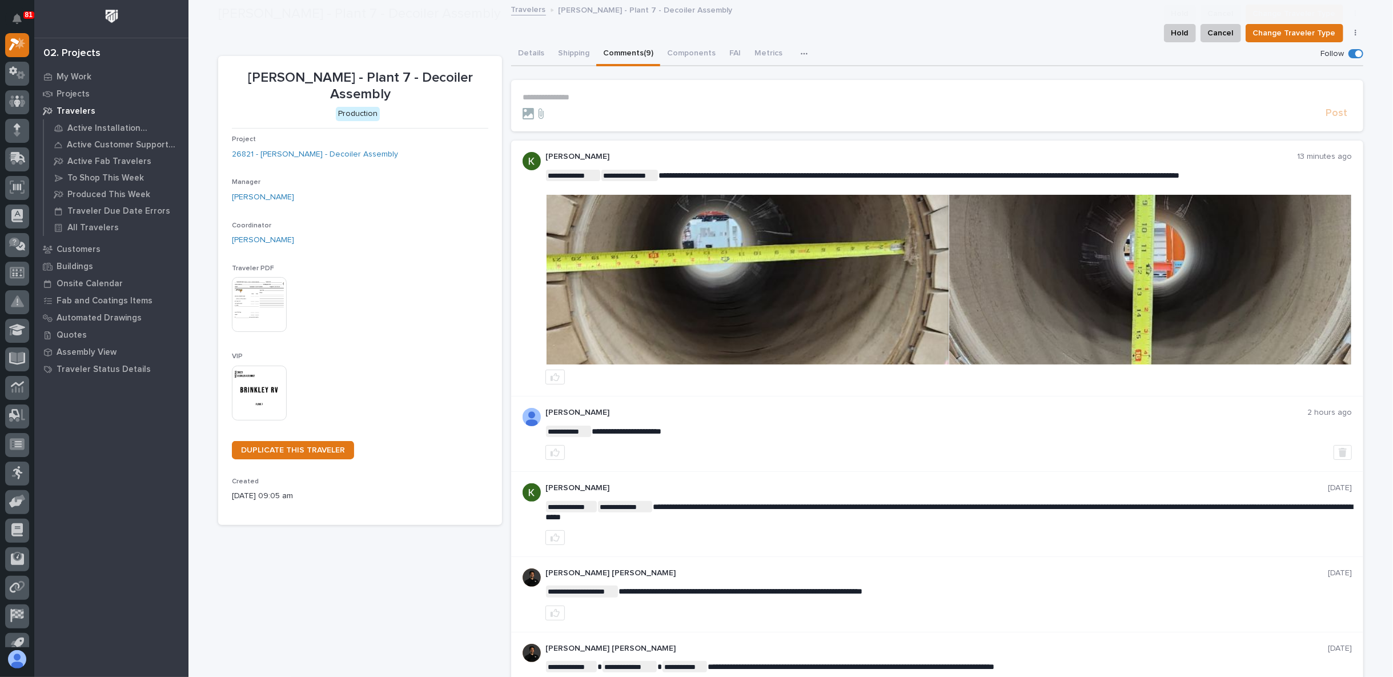
scroll to position [79, 0]
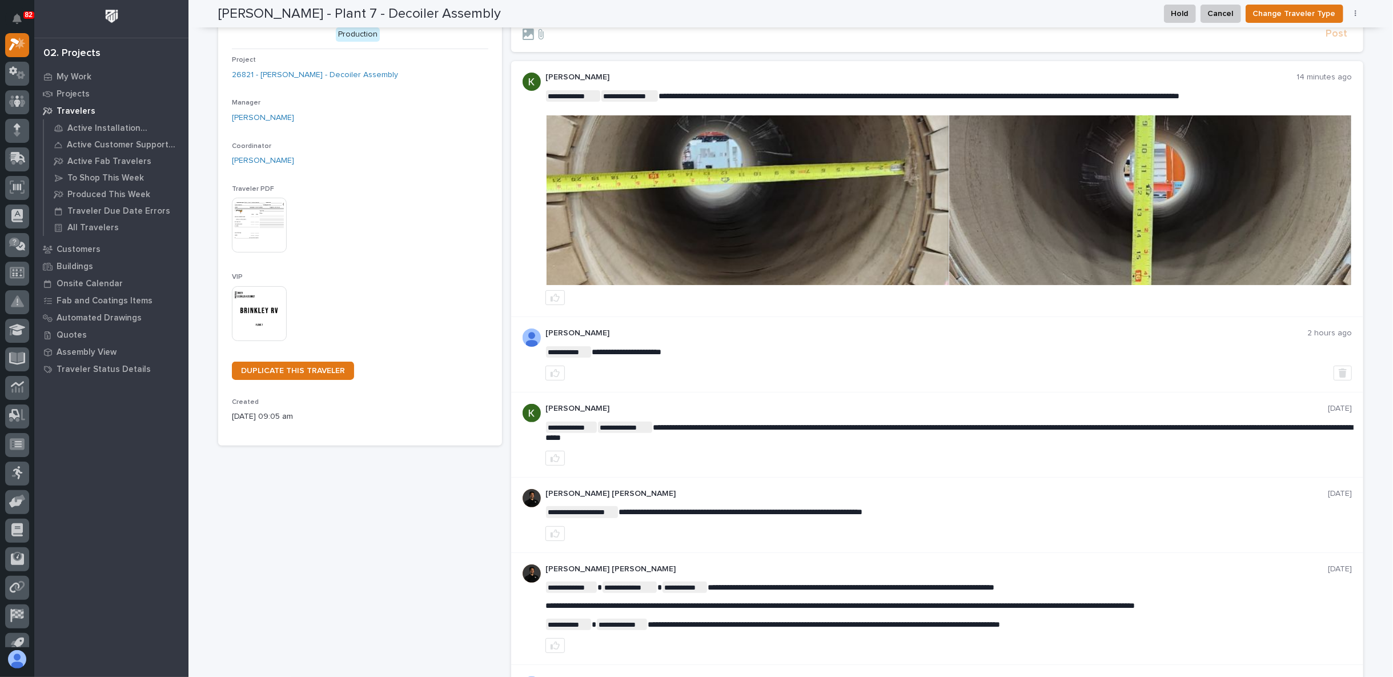
click at [392, 531] on div "Brinkley - Plant 7 - Decoiler Assembly Production Project 26821 - Brinkley RV -…" at bounding box center [360, 602] width 284 height 1250
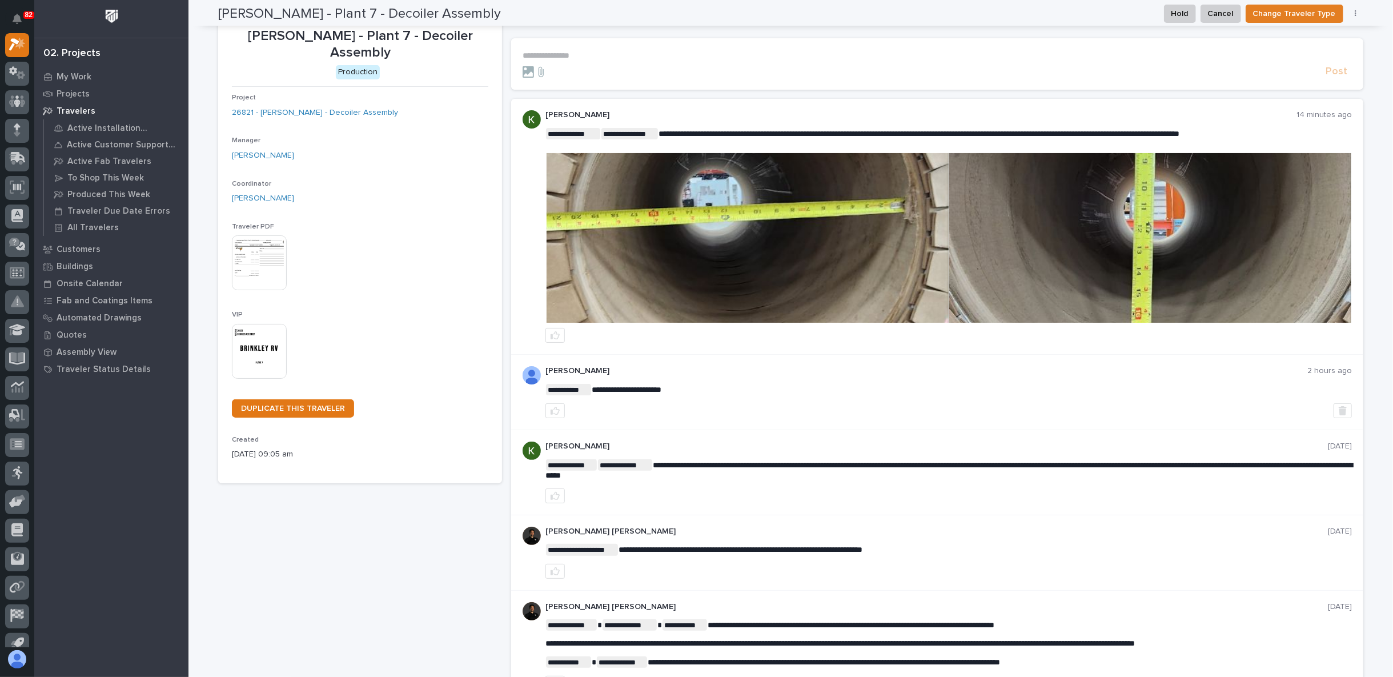
scroll to position [0, 0]
